Goal: Task Accomplishment & Management: Use online tool/utility

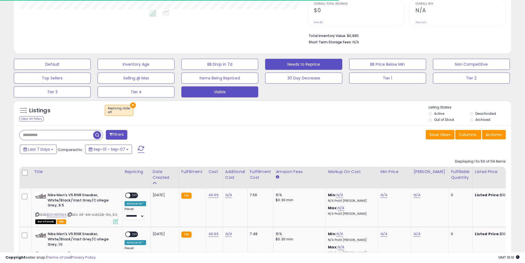
scroll to position [113, 289]
click at [203, 92] on button "Visible" at bounding box center [219, 91] width 77 height 11
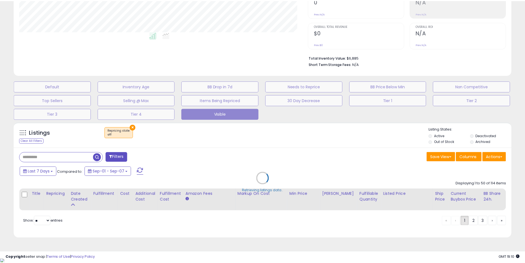
scroll to position [113, 291]
select select "**"
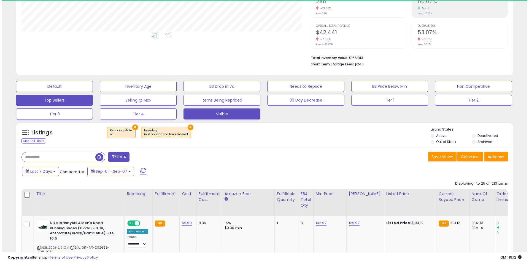
scroll to position [113, 289]
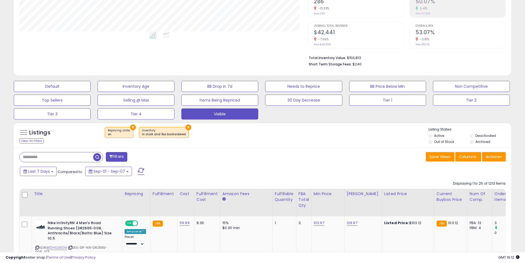
click at [64, 154] on input "text" at bounding box center [57, 157] width 74 height 10
paste input "**********"
click at [140, 157] on input "**********" at bounding box center [80, 157] width 121 height 10
type input "**********"
click at [143, 158] on span "button" at bounding box center [145, 157] width 8 height 8
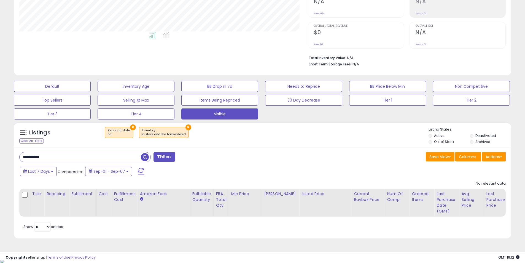
click at [77, 158] on input "**********" at bounding box center [80, 157] width 121 height 10
click at [142, 158] on span "button" at bounding box center [145, 157] width 8 height 8
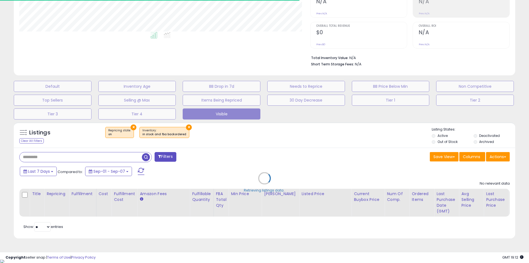
select select "*"
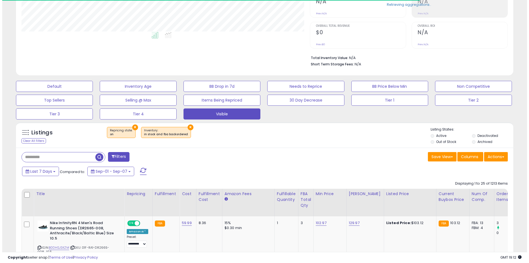
scroll to position [275450, 275275]
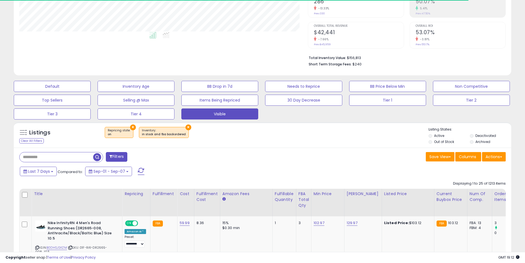
click at [122, 157] on button "Filters" at bounding box center [116, 157] width 21 height 10
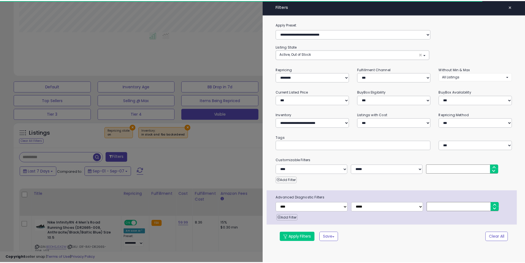
scroll to position [113, 291]
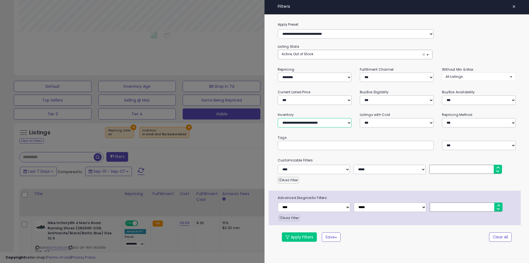
click at [299, 123] on select "**********" at bounding box center [315, 122] width 74 height 9
select select "********"
click at [278, 118] on select "**********" at bounding box center [315, 122] width 74 height 9
click at [300, 237] on button "Apply Filters" at bounding box center [299, 236] width 35 height 9
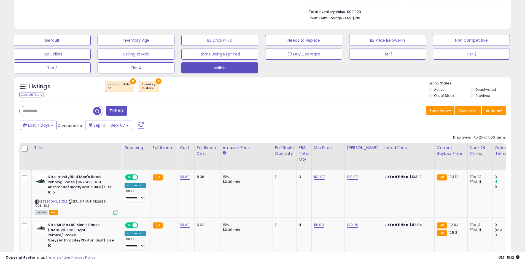
scroll to position [179, 0]
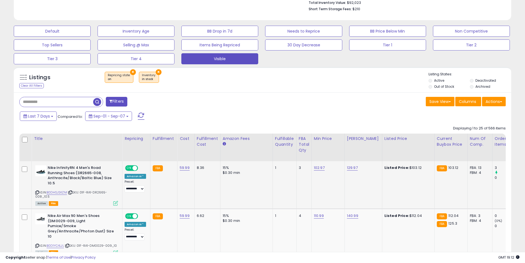
click at [36, 192] on icon at bounding box center [37, 192] width 4 height 3
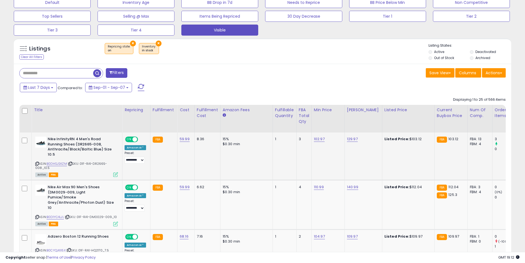
scroll to position [262, 0]
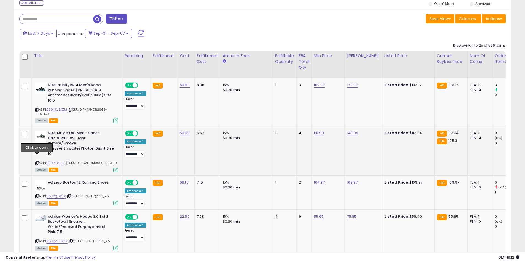
click at [37, 161] on icon at bounding box center [37, 162] width 4 height 3
click at [315, 133] on link "110.99" at bounding box center [319, 133] width 10 height 6
drag, startPoint x: 313, startPoint y: 123, endPoint x: 270, endPoint y: 121, distance: 43.0
type input "******"
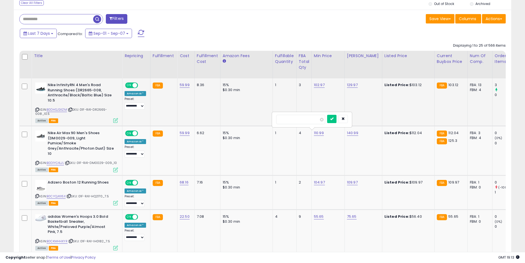
click button "submit" at bounding box center [331, 119] width 9 height 8
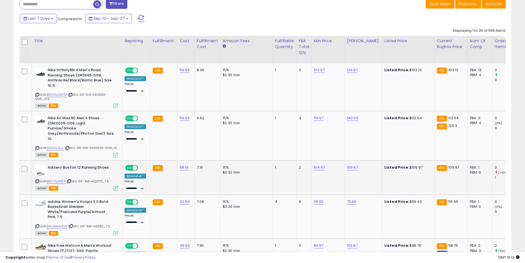
scroll to position [289, 0]
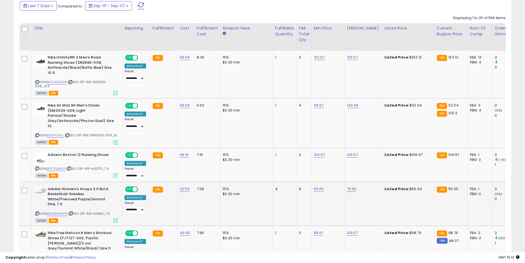
click at [36, 212] on icon at bounding box center [37, 213] width 4 height 3
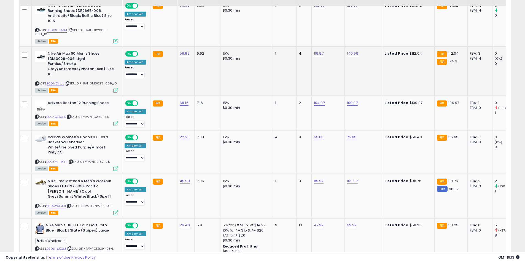
scroll to position [372, 0]
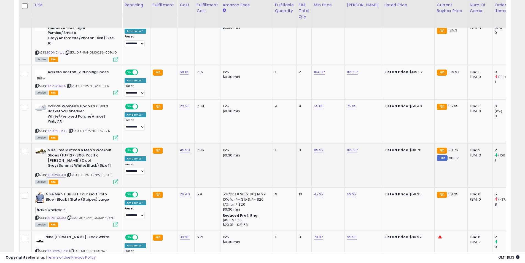
click at [37, 173] on icon at bounding box center [37, 174] width 4 height 3
click at [316, 147] on link "89.97" at bounding box center [319, 150] width 10 height 6
drag, startPoint x: 308, startPoint y: 128, endPoint x: 241, endPoint y: 127, distance: 66.7
type input "*****"
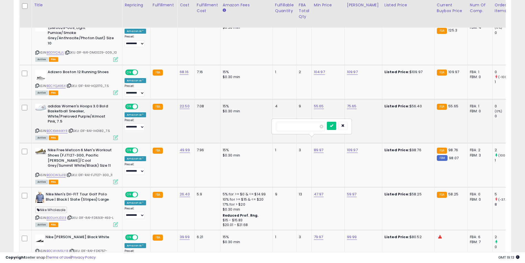
click button "submit" at bounding box center [331, 126] width 9 height 8
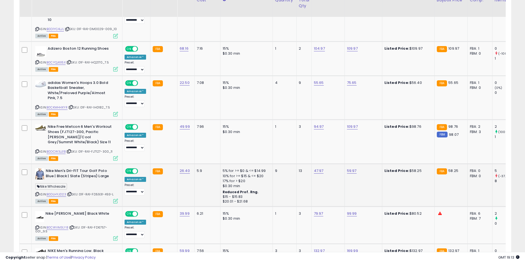
scroll to position [454, 0]
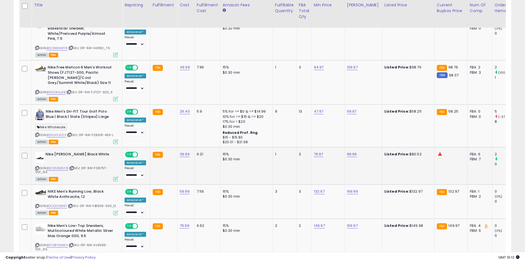
click at [37, 166] on icon at bounding box center [37, 167] width 4 height 3
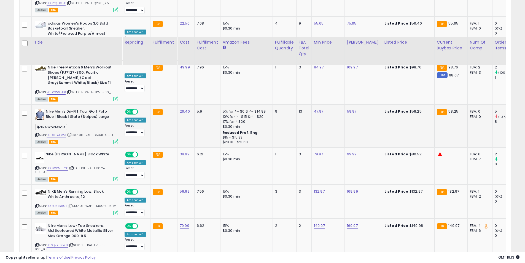
scroll to position [510, 0]
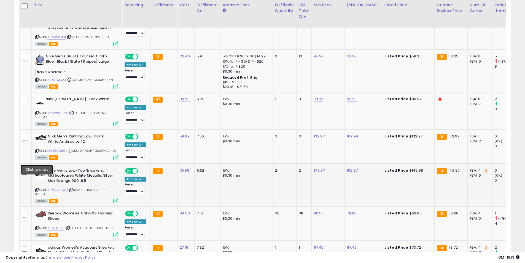
click at [37, 188] on icon at bounding box center [37, 189] width 4 height 3
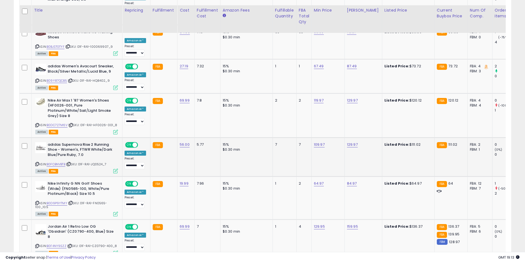
scroll to position [702, 0]
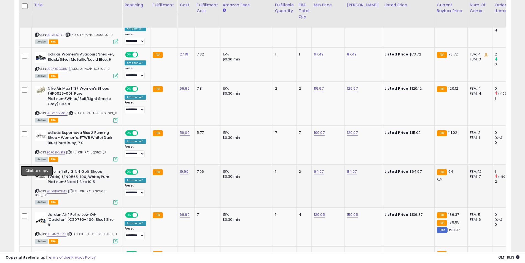
click at [37, 189] on icon at bounding box center [37, 190] width 4 height 3
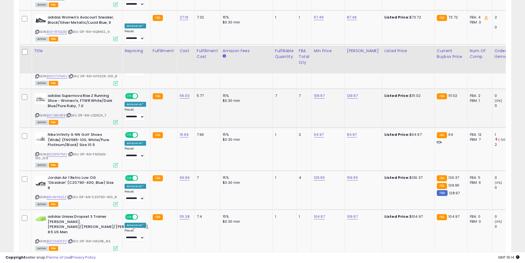
scroll to position [785, 0]
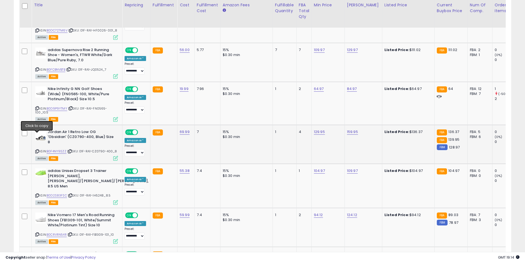
click at [37, 150] on icon at bounding box center [37, 151] width 4 height 3
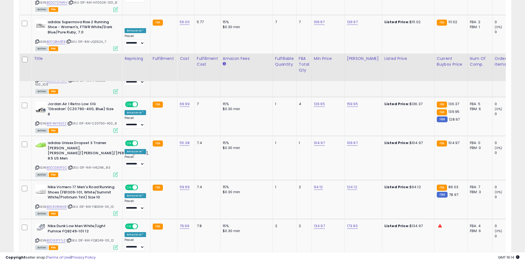
scroll to position [868, 0]
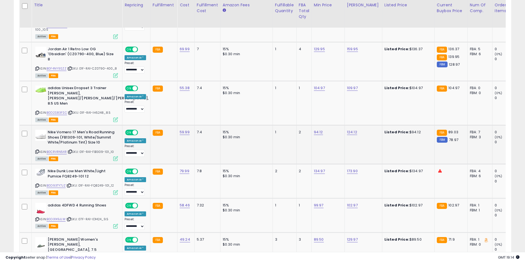
click at [38, 150] on icon at bounding box center [37, 151] width 4 height 3
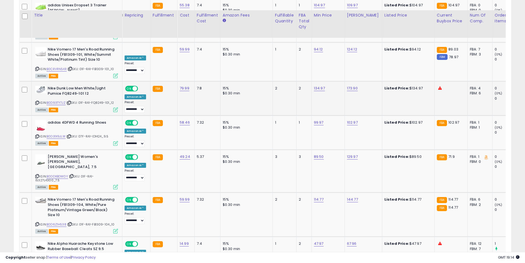
scroll to position [978, 0]
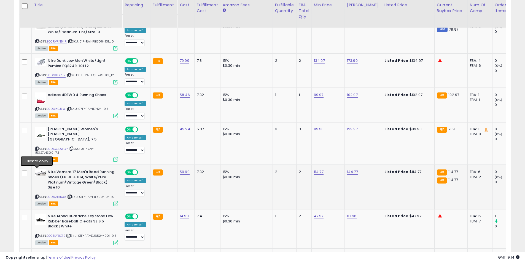
click at [38, 195] on icon at bounding box center [37, 196] width 4 height 3
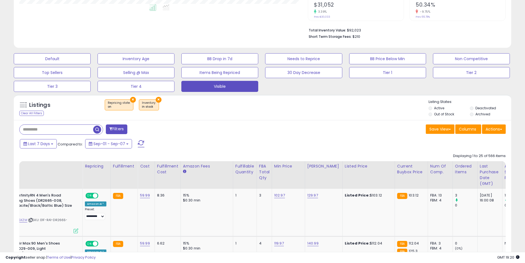
scroll to position [0, 0]
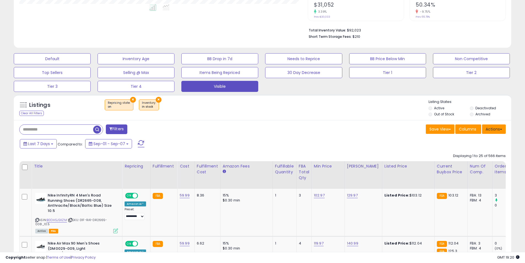
click at [493, 131] on button "Actions" at bounding box center [494, 128] width 24 height 9
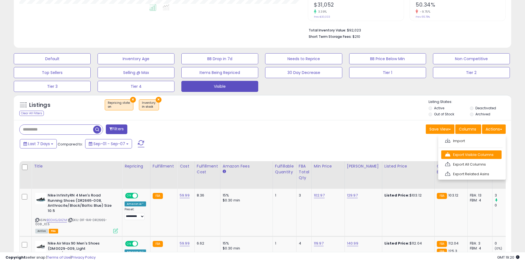
click at [479, 156] on link "Export Visible Columns" at bounding box center [471, 154] width 60 height 9
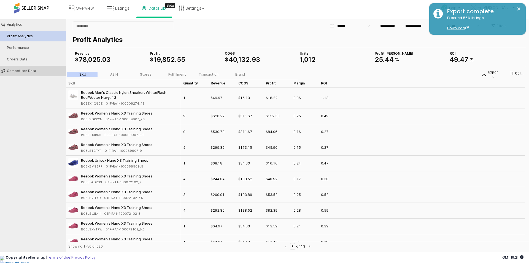
click at [33, 71] on div "Competiton Data" at bounding box center [36, 71] width 58 height 4
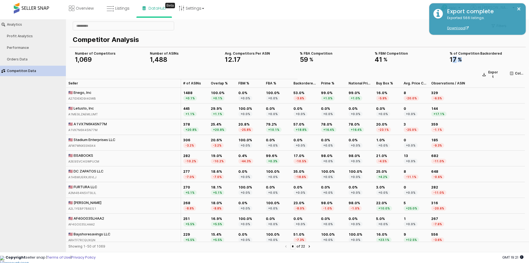
drag, startPoint x: 465, startPoint y: 60, endPoint x: 451, endPoint y: 56, distance: 14.2
click at [451, 56] on div "17 %" at bounding box center [485, 59] width 71 height 7
click at [468, 60] on div "17 %" at bounding box center [485, 59] width 71 height 7
click at [123, 9] on span "Listings" at bounding box center [122, 9] width 14 height 6
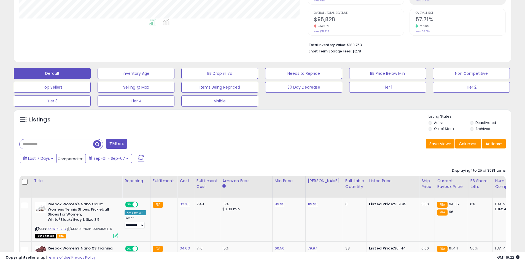
scroll to position [138, 0]
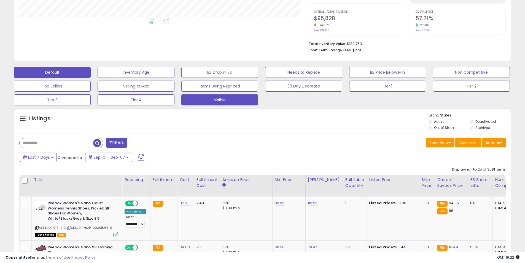
click at [225, 102] on button "Visible" at bounding box center [219, 99] width 77 height 11
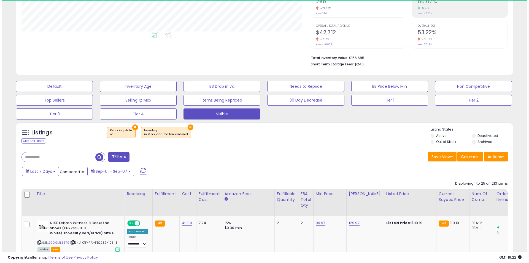
scroll to position [113, 289]
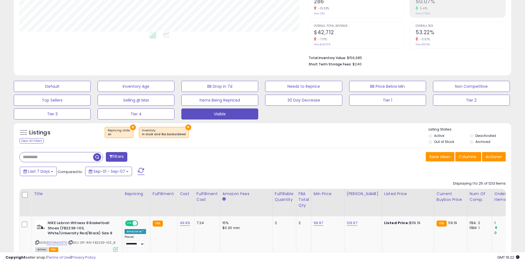
click at [115, 158] on button "Filters" at bounding box center [116, 157] width 21 height 10
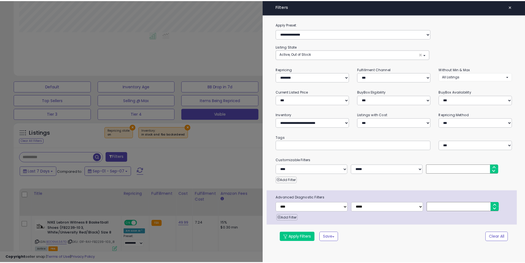
scroll to position [113, 291]
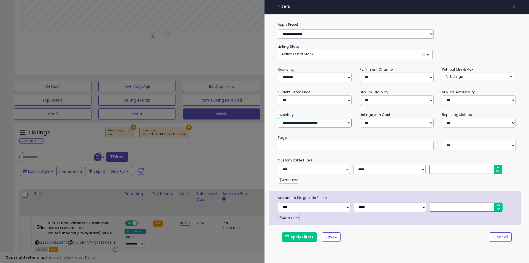
click at [320, 122] on select "**********" at bounding box center [315, 122] width 74 height 9
select select "********"
click at [278, 118] on select "**********" at bounding box center [315, 122] width 74 height 9
click at [296, 235] on button "Apply Filters" at bounding box center [299, 236] width 35 height 9
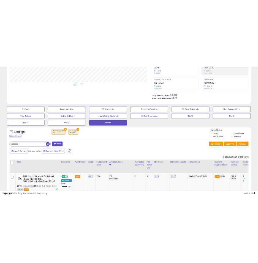
scroll to position [113, 289]
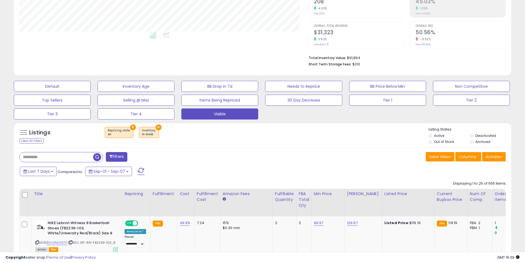
click at [224, 261] on div "Copyright seller snap | Terms of Use | Privacy Policy GMT 19:39 Authorization r…" at bounding box center [262, 257] width 525 height 11
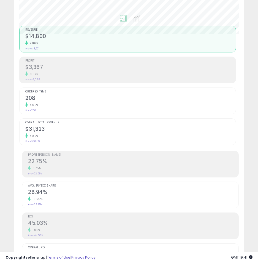
scroll to position [275456, 275335]
